Goal: Check status: Check status

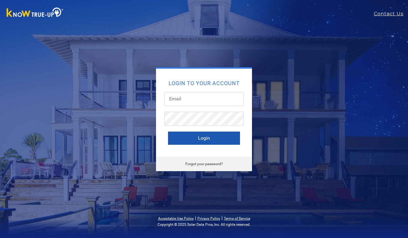
type input "[EMAIL_ADDRESS][DOMAIN_NAME]"
click at [210, 139] on button "Login" at bounding box center [204, 138] width 72 height 13
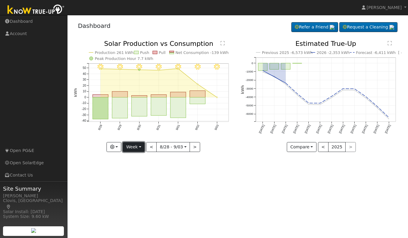
click at [139, 147] on button "Week" at bounding box center [134, 147] width 22 height 10
click at [134, 157] on link "Day" at bounding box center [144, 159] width 42 height 8
type input "[DATE]"
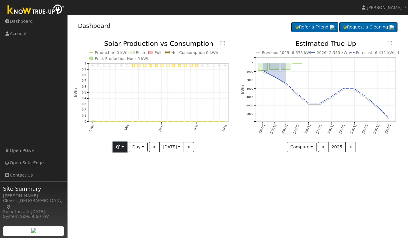
click at [121, 147] on button "button" at bounding box center [120, 147] width 15 height 10
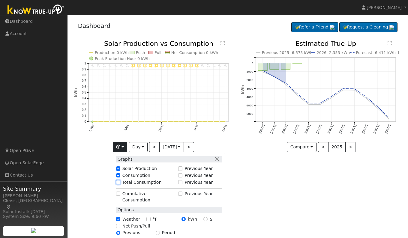
click at [116, 182] on input "Total Consumption" at bounding box center [118, 182] width 4 height 4
checkbox input "true"
click at [303, 204] on div "User Profile First name Last name Email Email Notifications No Emails No Emails…" at bounding box center [237, 126] width 340 height 223
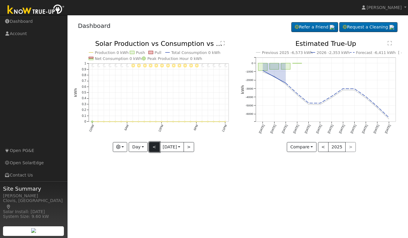
click at [153, 149] on button "<" at bounding box center [154, 147] width 10 height 10
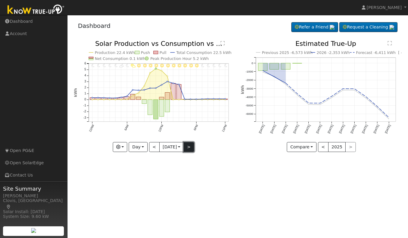
click at [188, 147] on button ">" at bounding box center [188, 147] width 10 height 10
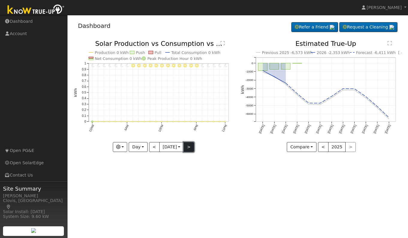
click at [188, 147] on button ">" at bounding box center [188, 147] width 10 height 10
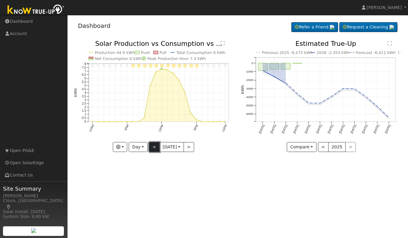
click at [150, 146] on button "<" at bounding box center [154, 147] width 10 height 10
type input "[DATE]"
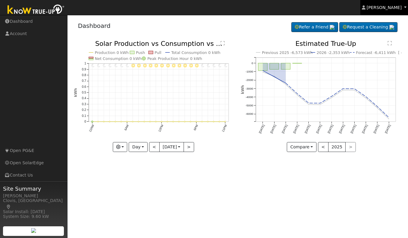
click at [395, 7] on span "[PERSON_NAME]" at bounding box center [383, 7] width 35 height 5
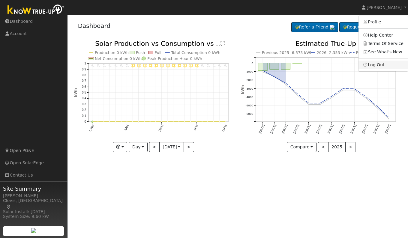
click at [379, 64] on link "Log Out" at bounding box center [382, 65] width 49 height 8
